Goal: Information Seeking & Learning: Learn about a topic

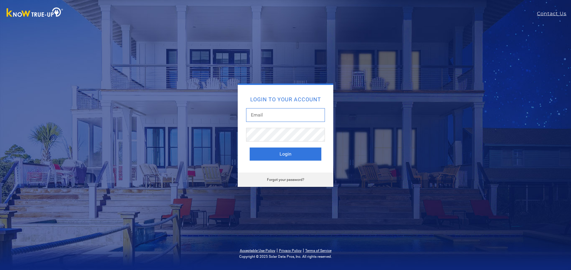
click at [263, 116] on input "text" at bounding box center [285, 115] width 79 height 14
click at [268, 115] on input "pperalez@cooperchase.com" at bounding box center [285, 115] width 79 height 14
type input "pperalez+1@cooperchase.com"
click at [283, 152] on button "Login" at bounding box center [285, 154] width 72 height 13
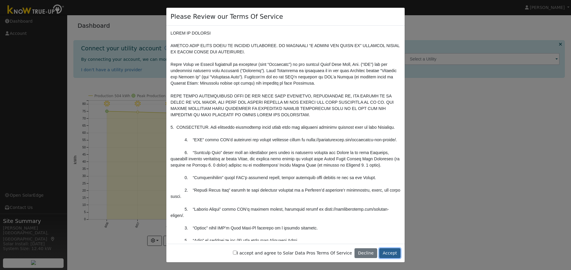
click at [390, 252] on button "Accept" at bounding box center [389, 254] width 21 height 10
click at [389, 253] on button "Accept" at bounding box center [389, 254] width 21 height 10
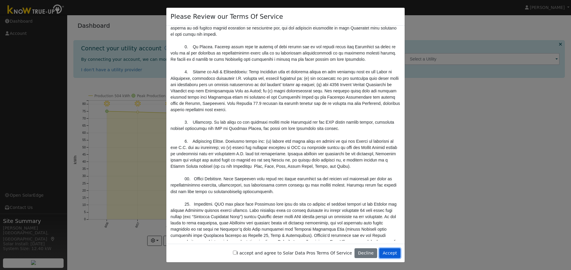
scroll to position [1971, 0]
click at [388, 252] on button "Accept" at bounding box center [389, 254] width 21 height 10
click at [237, 254] on input "I accept and agree to Solar Data Pros Terms Of Service" at bounding box center [235, 253] width 4 height 4
checkbox input "true"
click at [393, 252] on button "Accept" at bounding box center [389, 254] width 21 height 10
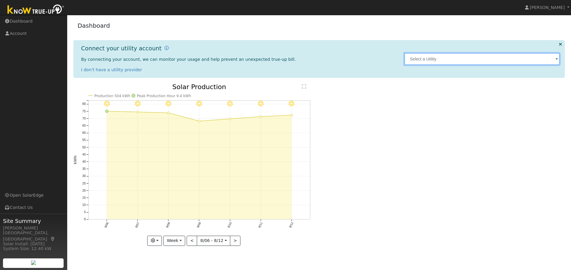
click at [423, 57] on input "text" at bounding box center [481, 59] width 155 height 12
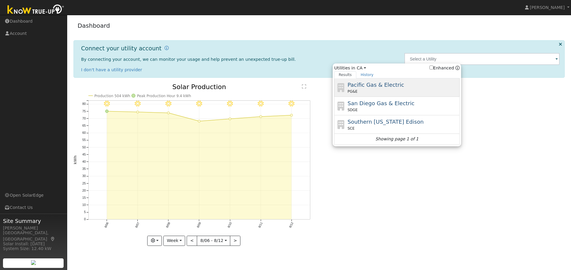
click at [384, 84] on span "Pacific Gas & Electric" at bounding box center [375, 85] width 56 height 6
type input "PG&E"
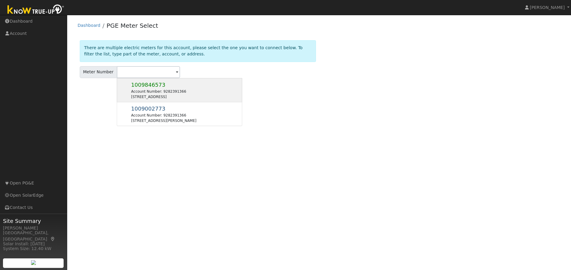
click at [186, 96] on div "[STREET_ADDRESS]" at bounding box center [158, 96] width 55 height 5
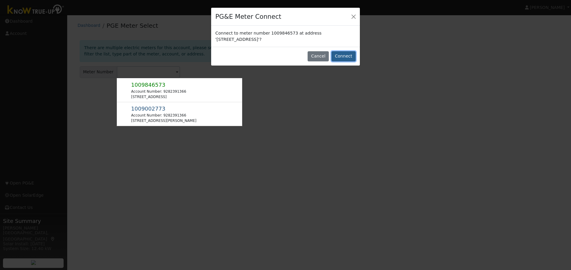
click at [344, 54] on button "Connect" at bounding box center [343, 56] width 24 height 10
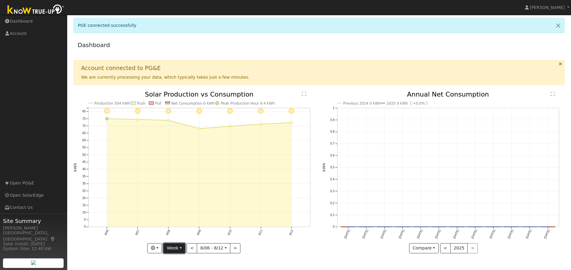
click at [181, 249] on button "Week" at bounding box center [174, 249] width 22 height 10
click at [190, 202] on link "Day" at bounding box center [184, 202] width 41 height 8
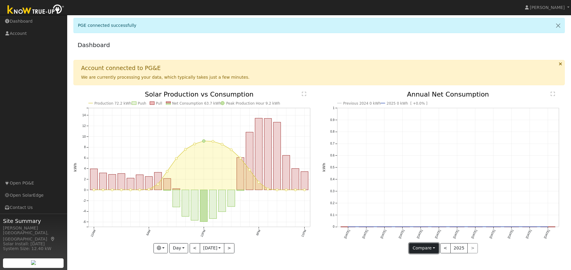
click at [435, 250] on button "Compare" at bounding box center [424, 249] width 30 height 10
click at [432, 237] on link "Current Year" at bounding box center [432, 236] width 47 height 8
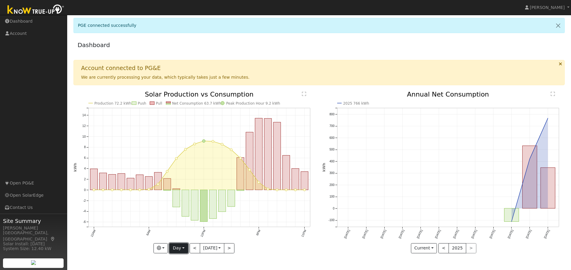
click at [179, 246] on button "Day" at bounding box center [178, 249] width 19 height 10
click at [186, 221] on link "Month" at bounding box center [190, 219] width 41 height 8
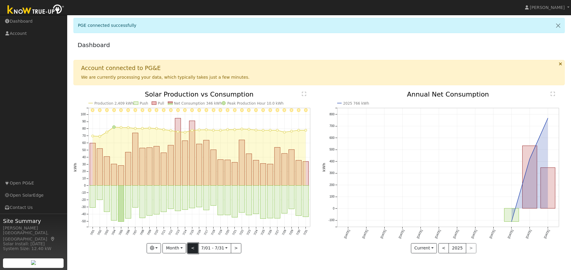
click at [193, 250] on button "<" at bounding box center [192, 249] width 10 height 10
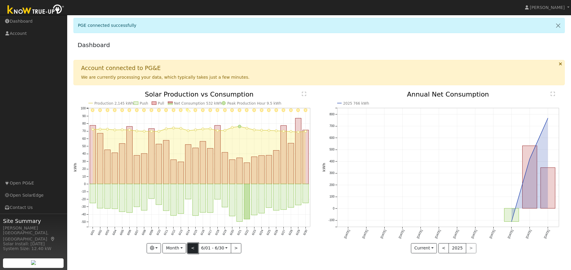
click at [193, 250] on button "<" at bounding box center [192, 249] width 10 height 10
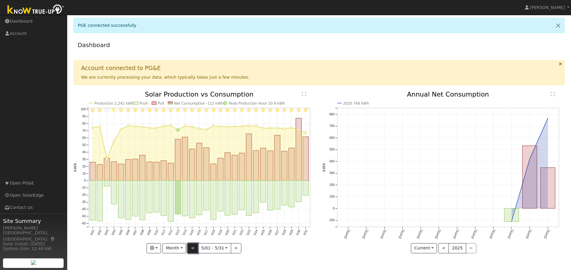
click at [193, 250] on button "<" at bounding box center [192, 249] width 10 height 10
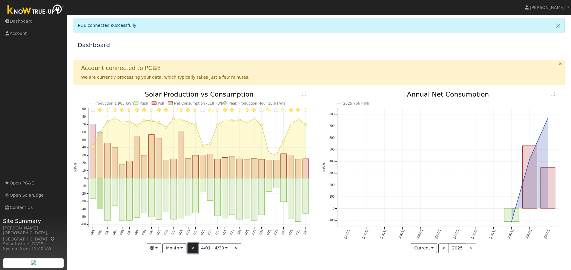
click at [193, 250] on button "<" at bounding box center [192, 249] width 10 height 10
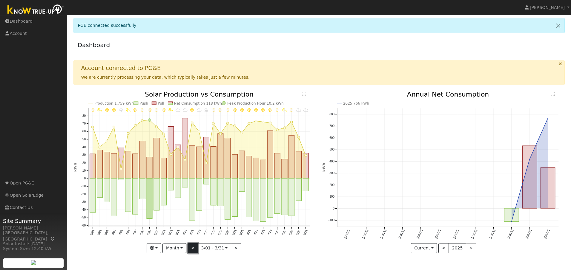
click at [193, 250] on button "<" at bounding box center [192, 249] width 10 height 10
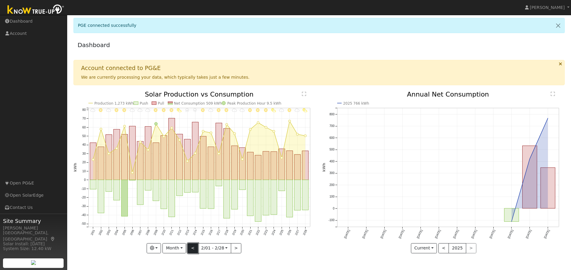
click at [193, 250] on button "<" at bounding box center [192, 249] width 10 height 10
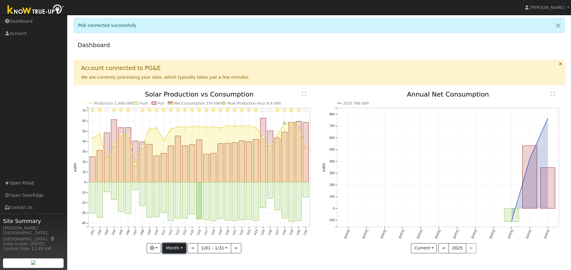
click at [181, 249] on button "Month" at bounding box center [174, 249] width 24 height 10
click at [182, 229] on link "Year" at bounding box center [183, 228] width 41 height 8
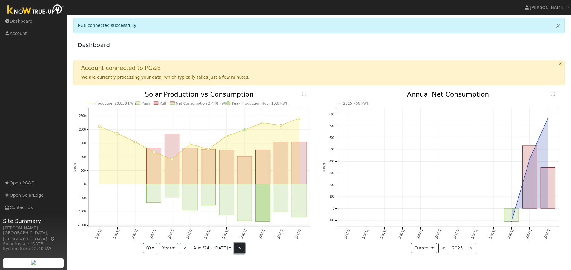
click at [234, 249] on button ">" at bounding box center [239, 249] width 10 height 10
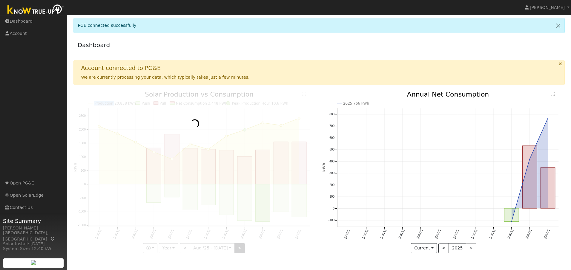
click at [234, 249] on div at bounding box center [194, 172] width 242 height 162
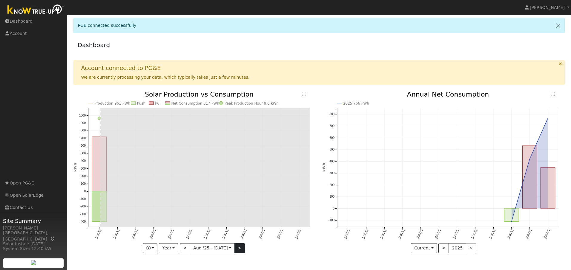
click at [234, 249] on div at bounding box center [194, 172] width 242 height 162
click at [234, 249] on button ">" at bounding box center [239, 249] width 10 height 10
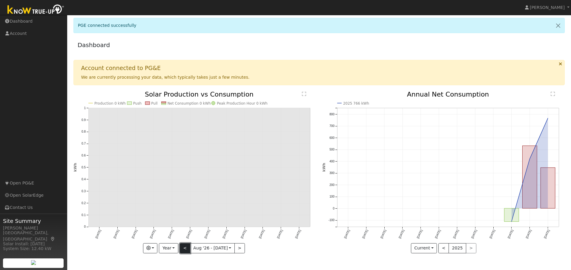
click at [185, 249] on button "<" at bounding box center [185, 249] width 10 height 10
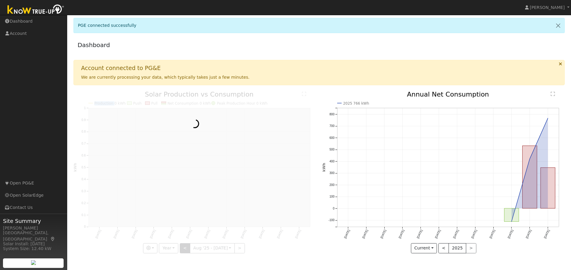
click at [185, 249] on div at bounding box center [194, 172] width 242 height 162
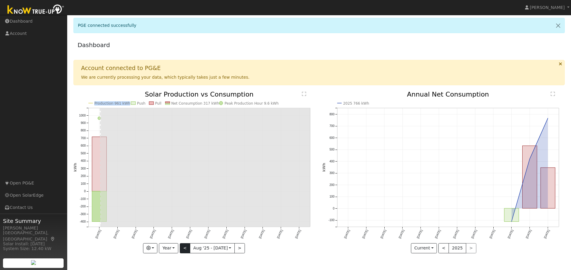
click at [185, 249] on div at bounding box center [194, 172] width 242 height 162
drag, startPoint x: 185, startPoint y: 249, endPoint x: 171, endPoint y: 251, distance: 14.5
click at [171, 251] on button "Year" at bounding box center [168, 249] width 19 height 10
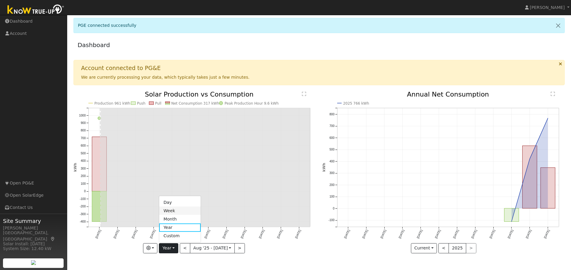
click at [182, 213] on link "Week" at bounding box center [179, 211] width 41 height 8
type input "2025-08-06"
